Goal: Register for event/course

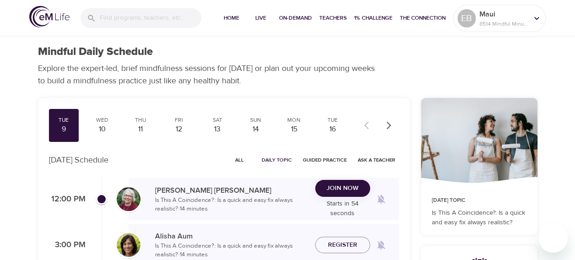
click at [337, 188] on span "Join Now" at bounding box center [342, 187] width 32 height 11
